Goal: Check status

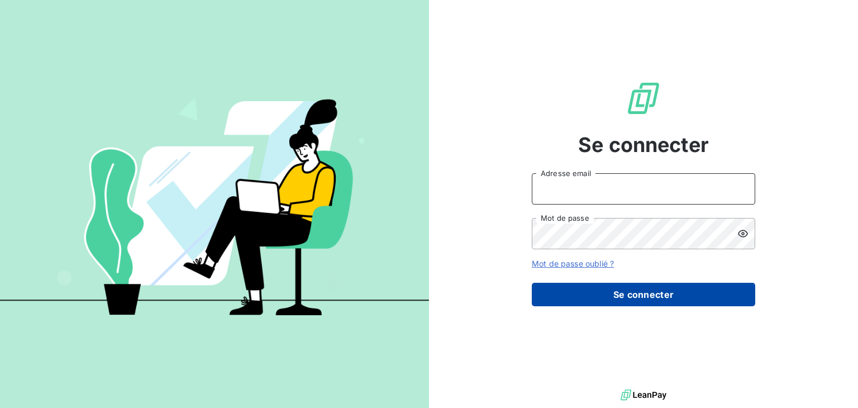
type input "anett.nordpicardie.ap@anett.fr"
click at [658, 294] on button "Se connecter" at bounding box center [643, 294] width 223 height 23
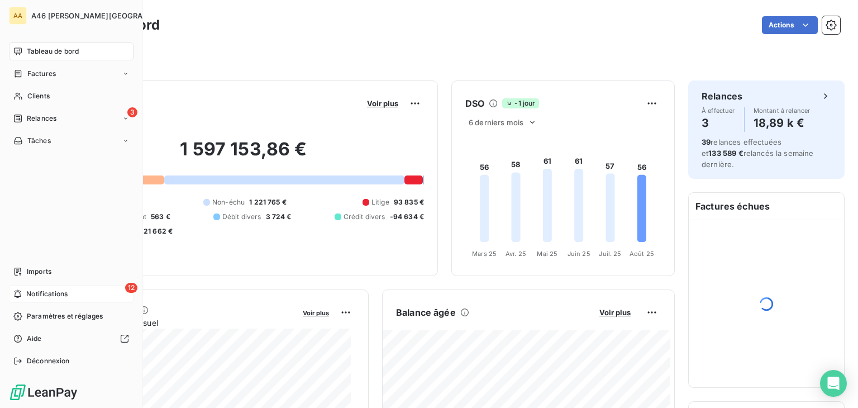
click at [64, 290] on span "Notifications" at bounding box center [46, 294] width 41 height 10
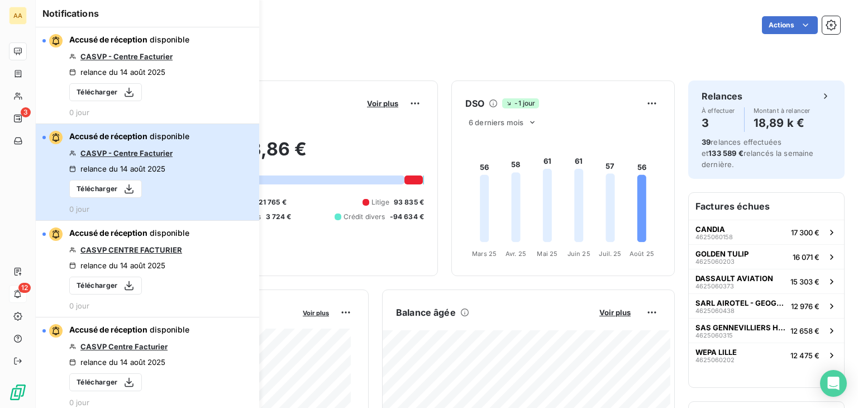
click at [193, 164] on button "Accusé de réception disponible CASVP - Centre Facturier relance du 14 août 2025…" at bounding box center [147, 172] width 223 height 97
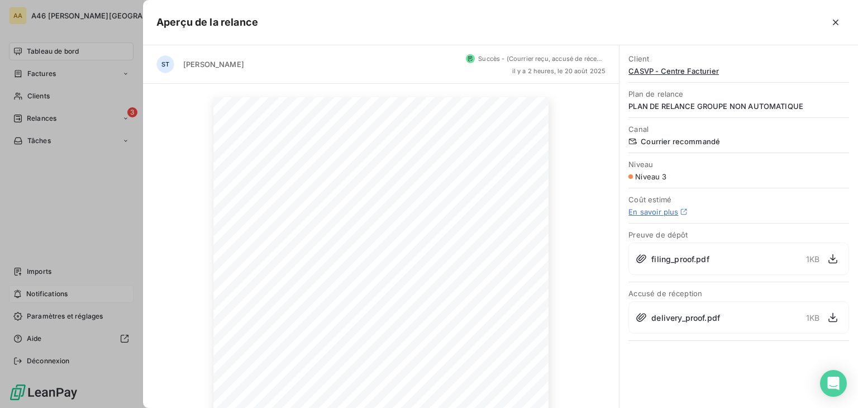
drag, startPoint x: 837, startPoint y: 21, endPoint x: 803, endPoint y: 34, distance: 36.4
click at [835, 21] on icon "button" at bounding box center [835, 22] width 11 height 11
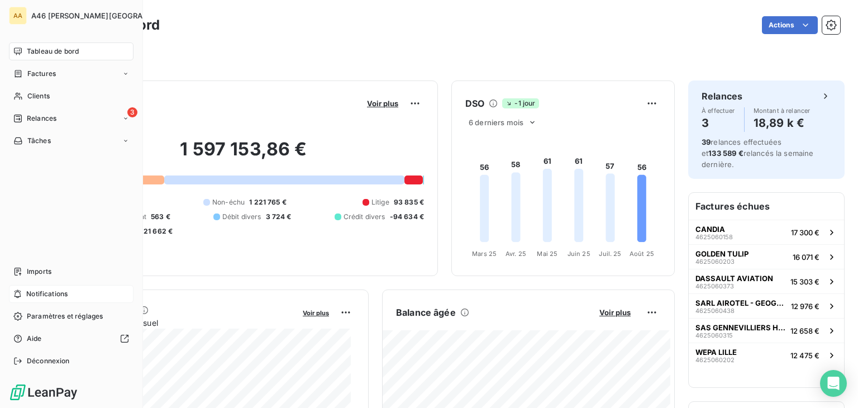
drag, startPoint x: 81, startPoint y: 46, endPoint x: 151, endPoint y: 52, distance: 70.6
click at [81, 46] on div "Tableau de bord" at bounding box center [71, 51] width 125 height 18
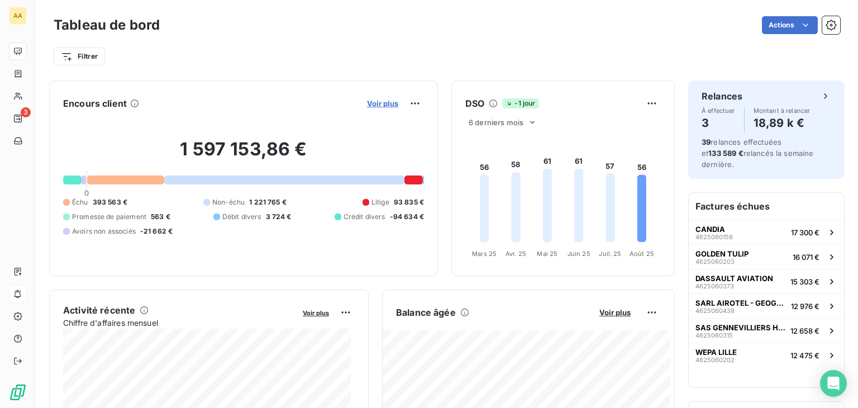
click at [379, 102] on span "Voir plus" at bounding box center [382, 103] width 31 height 9
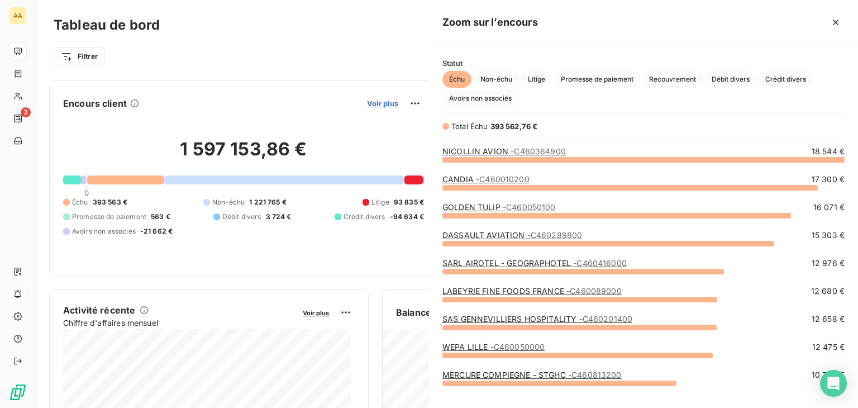
scroll to position [240, 420]
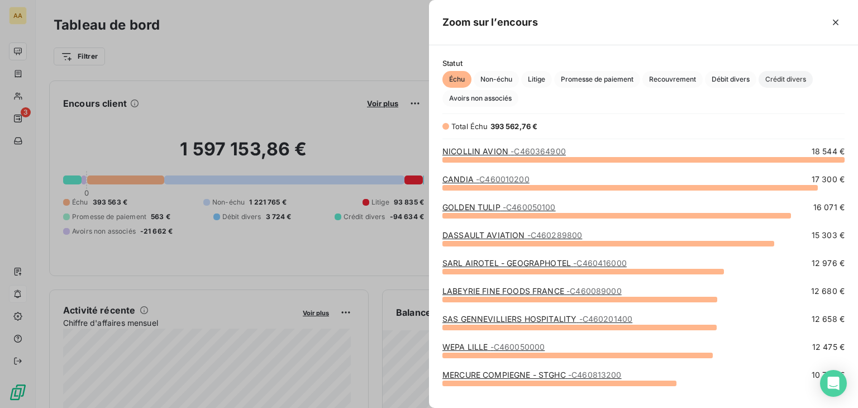
click at [792, 77] on span "Crédit divers" at bounding box center [785, 79] width 54 height 17
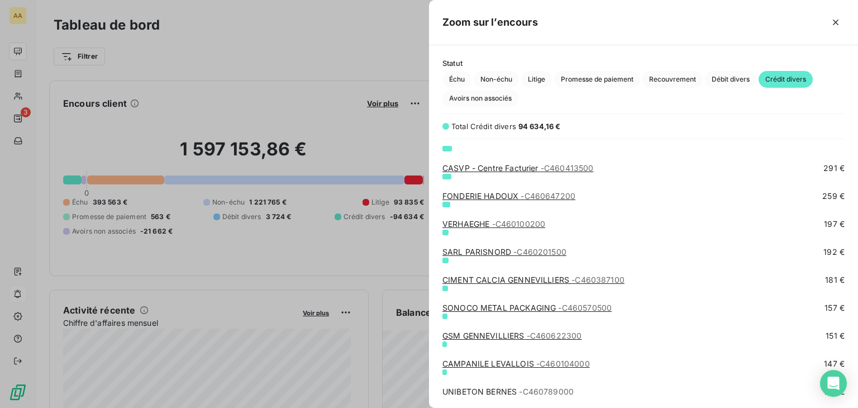
scroll to position [1005, 0]
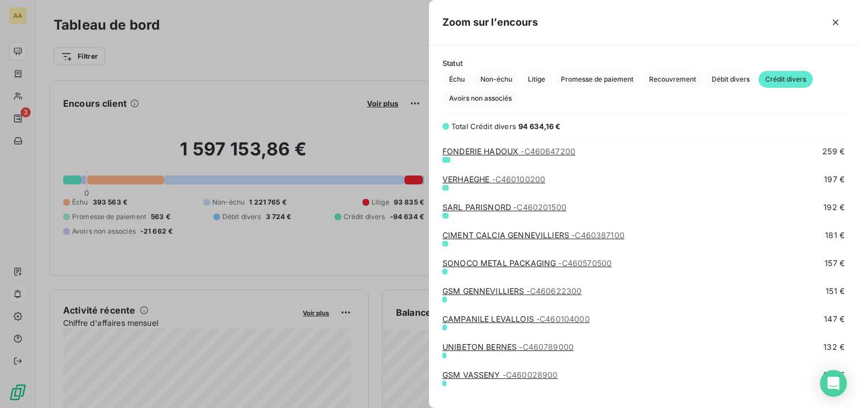
click at [231, 26] on div at bounding box center [429, 204] width 858 height 408
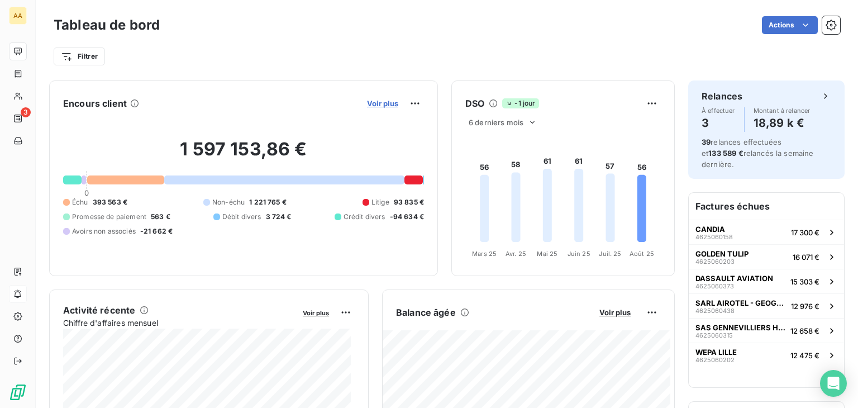
click at [378, 101] on span "Voir plus" at bounding box center [382, 103] width 31 height 9
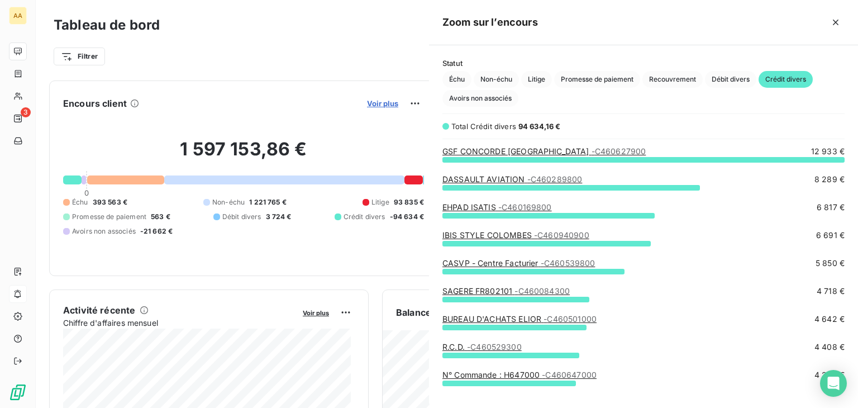
scroll to position [399, 420]
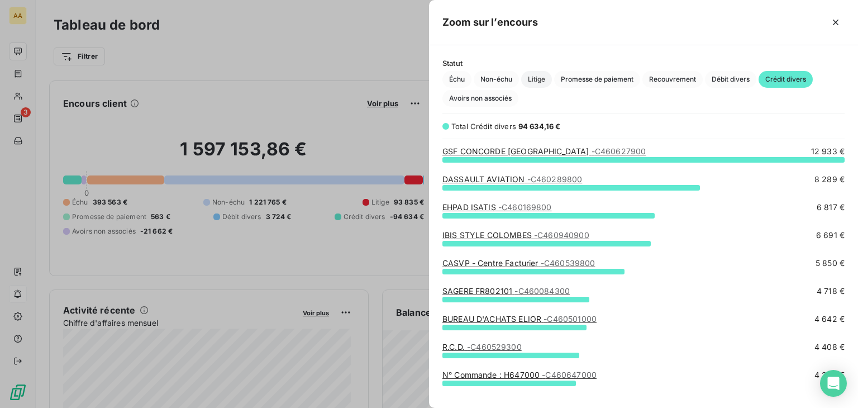
click at [545, 79] on span "Litige" at bounding box center [536, 79] width 31 height 17
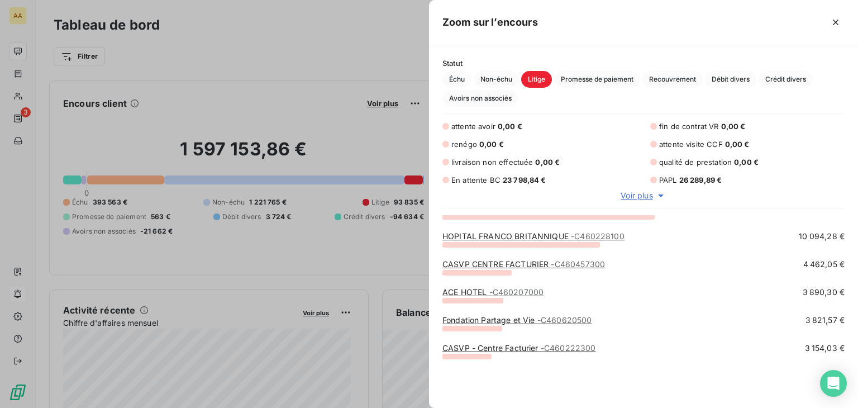
scroll to position [0, 0]
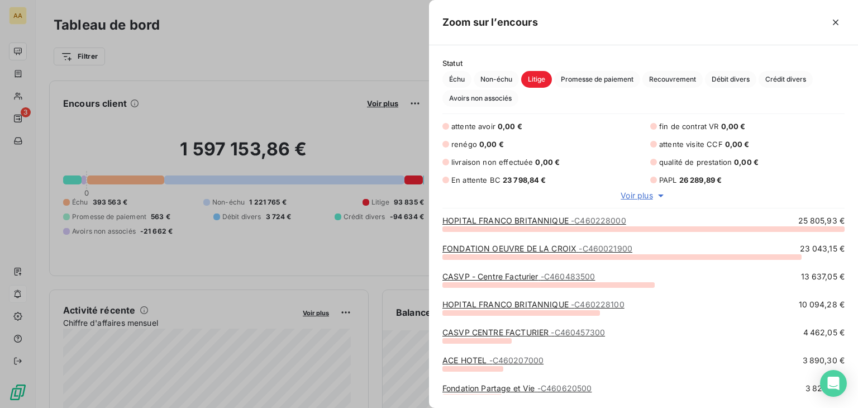
click at [323, 37] on div at bounding box center [429, 204] width 858 height 408
